Goal: Transaction & Acquisition: Purchase product/service

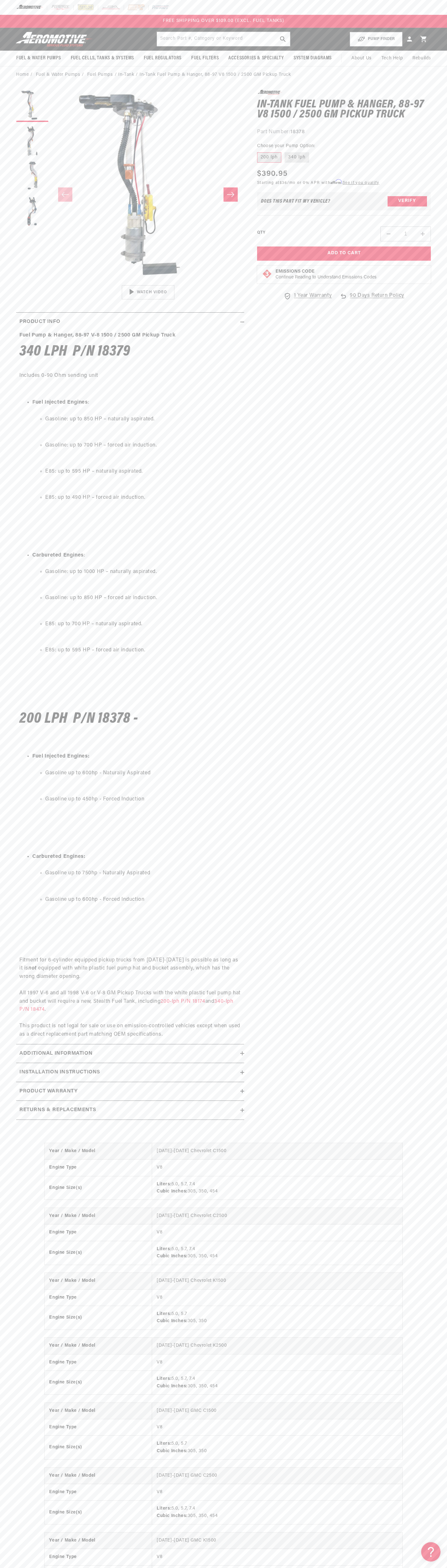
click at [122, 18] on div "FREE SHIPPING OVER $109.00 (EXCL. FUEL TANKS)" at bounding box center [224, 21] width 447 height 13
click at [446, 613] on section "0.0 star rating Write a review In-Tank Fuel Pump & Hanger, 88-97 V8 1500 / 2500…" at bounding box center [224, 607] width 447 height 1047
click at [150, 1563] on html "Skip to content Your cart Your cart is empty Loading... You may also like Subto…" at bounding box center [224, 784] width 447 height 1568
click at [21, 329] on summary "Product Info" at bounding box center [130, 322] width 228 height 19
